Goal: Information Seeking & Learning: Learn about a topic

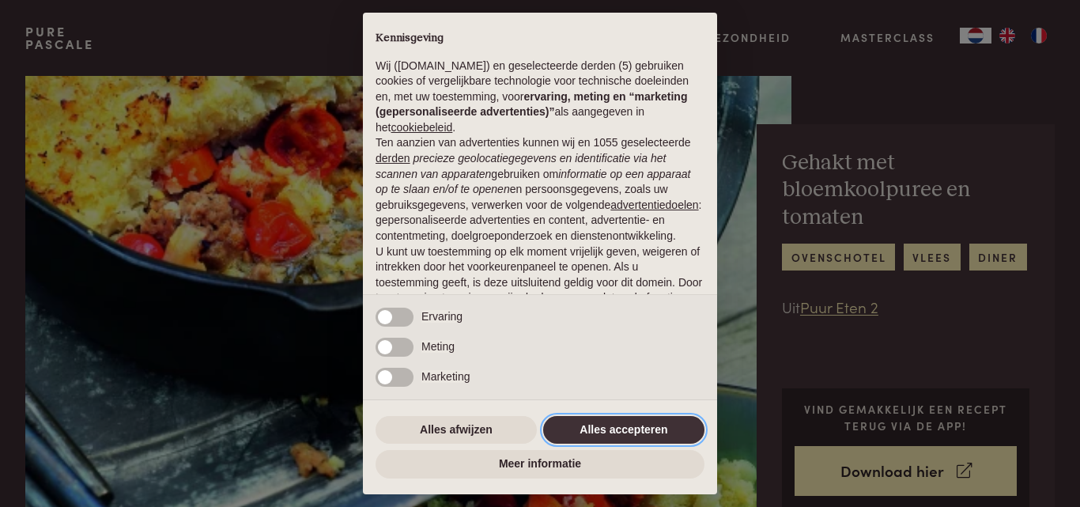
click at [651, 427] on button "Alles accepteren" at bounding box center [623, 430] width 161 height 28
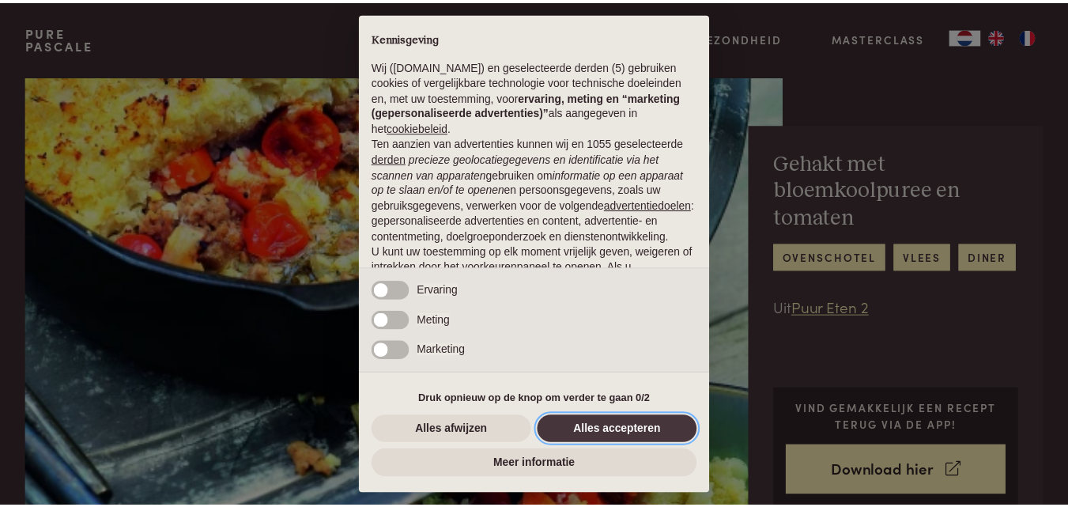
scroll to position [129, 0]
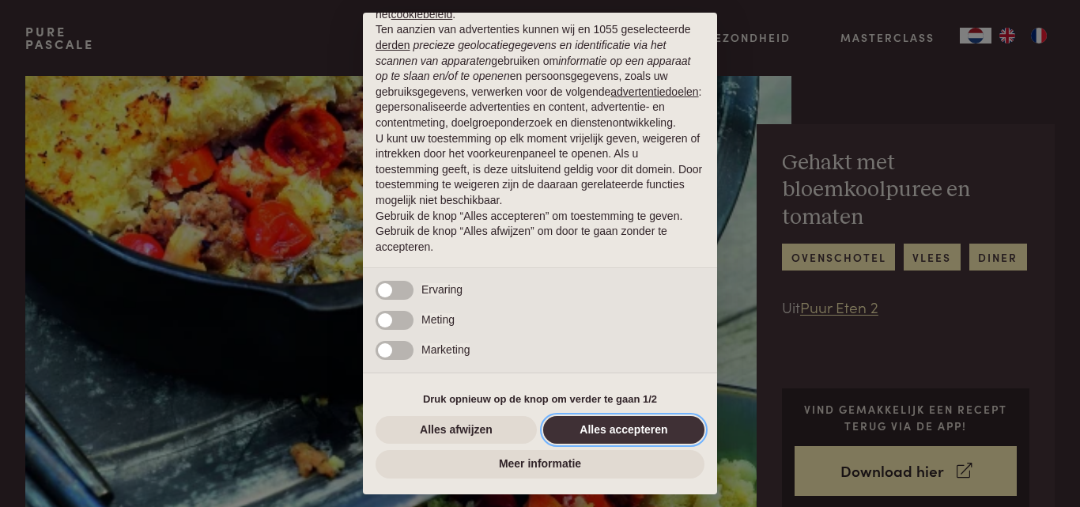
click at [667, 434] on button "Alles accepteren" at bounding box center [623, 430] width 161 height 28
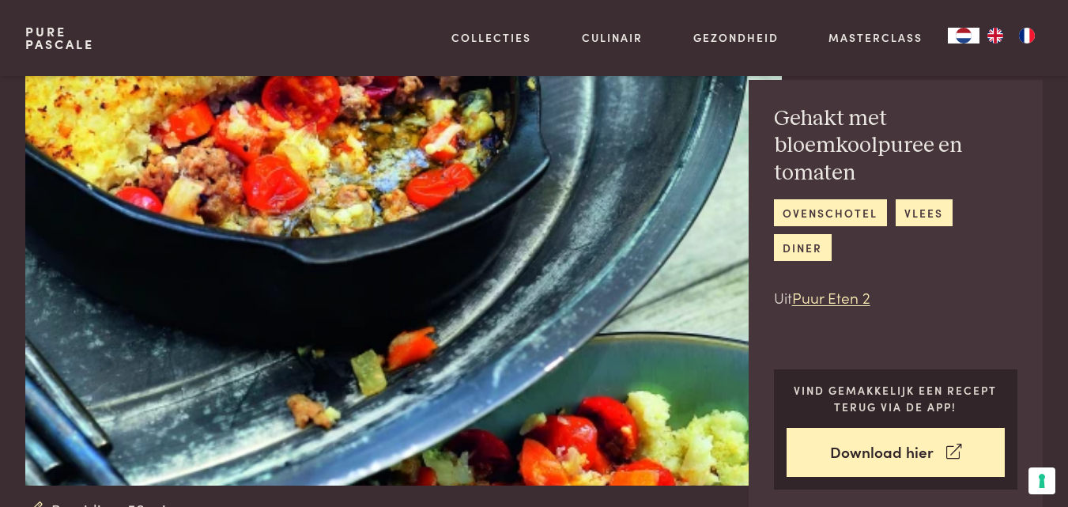
scroll to position [0, 0]
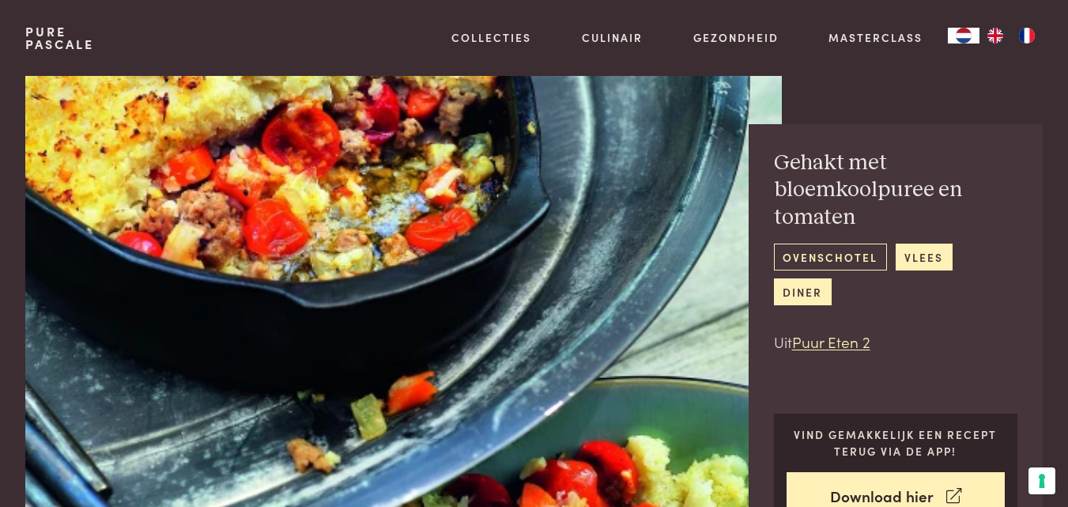
click at [817, 251] on link "ovenschotel" at bounding box center [830, 256] width 113 height 26
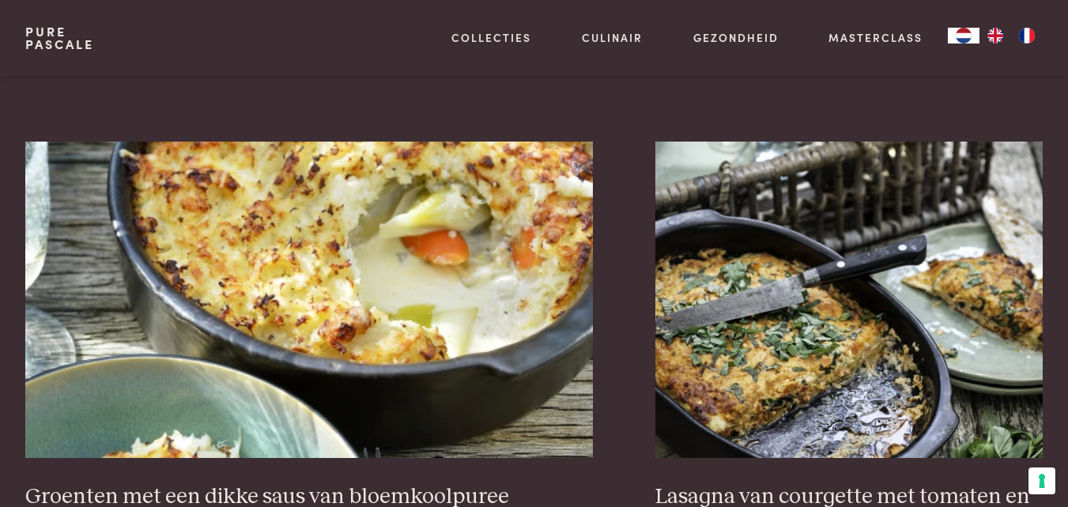
scroll to position [1377, 0]
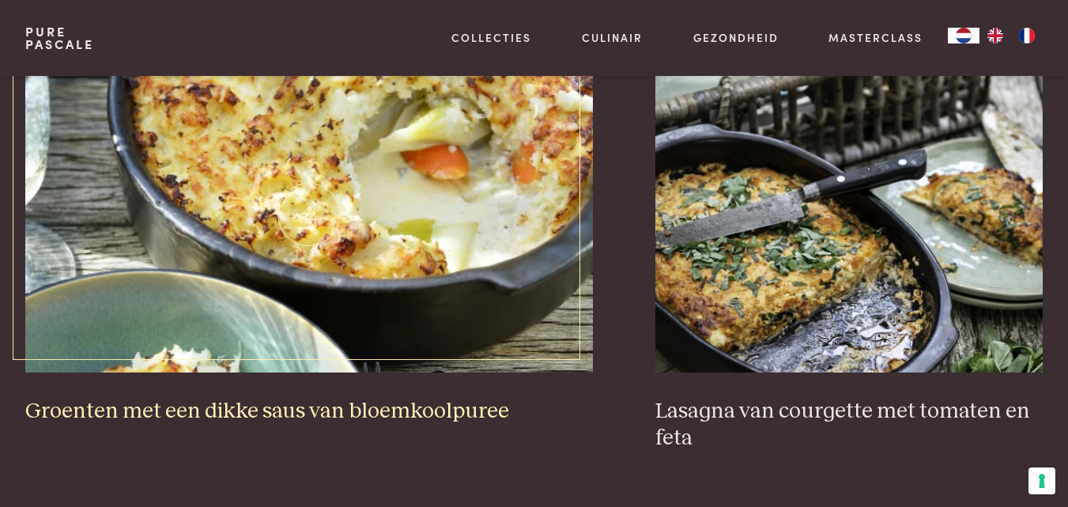
click at [468, 244] on img at bounding box center [309, 214] width 568 height 316
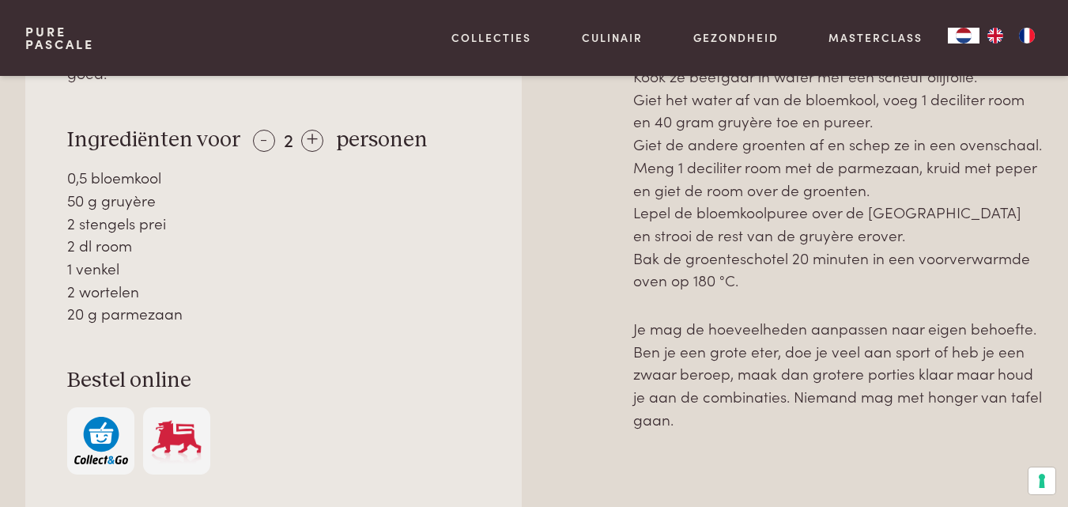
scroll to position [819, 0]
